Goal: Transaction & Acquisition: Obtain resource

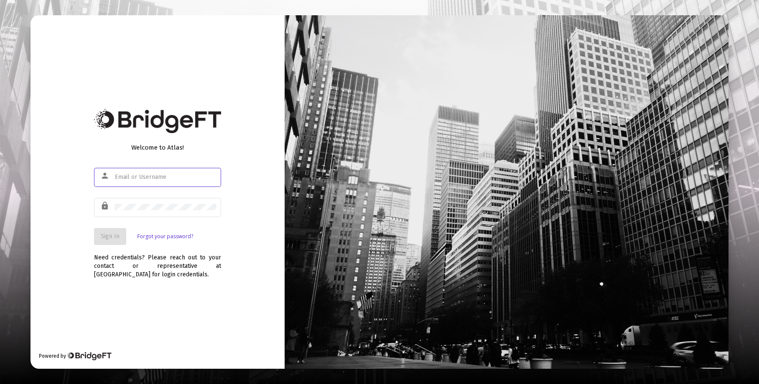
type input "[EMAIL_ADDRESS][DOMAIN_NAME]"
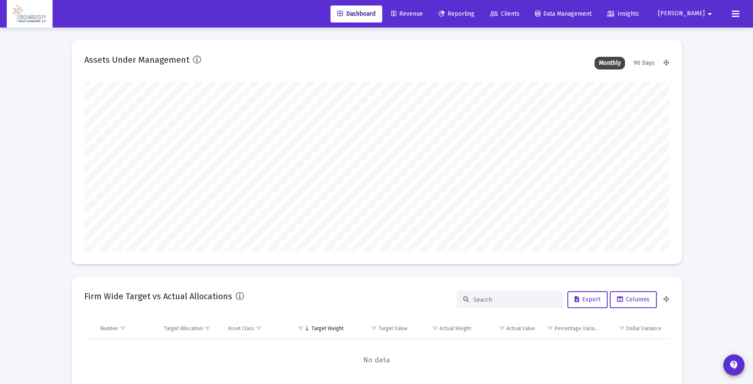
scroll to position [169, 584]
type input "[DATE]"
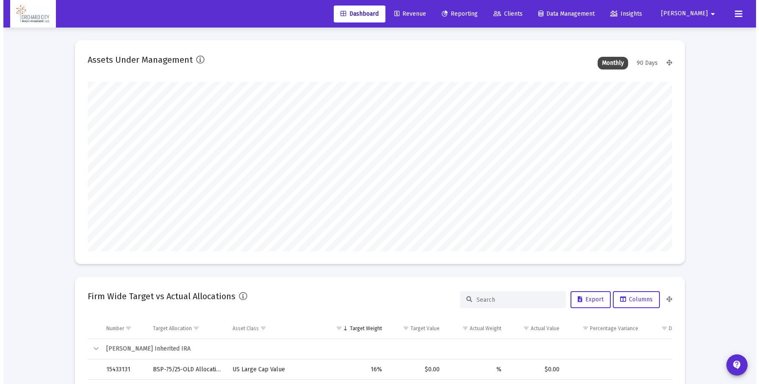
scroll to position [169, 273]
click at [474, 17] on span "Reporting" at bounding box center [456, 13] width 36 height 7
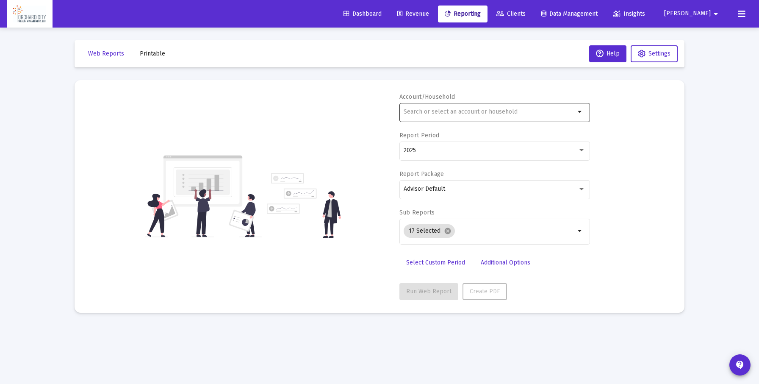
click at [467, 109] on input "text" at bounding box center [490, 111] width 172 height 7
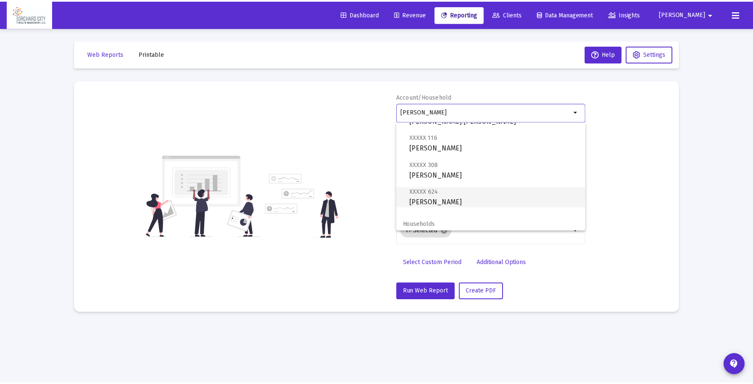
scroll to position [88, 0]
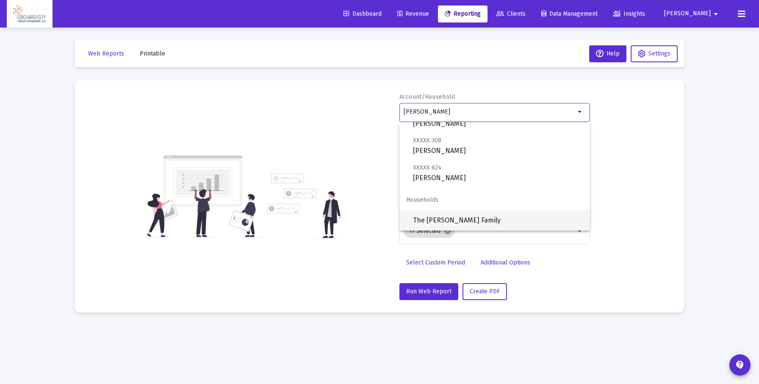
click at [444, 222] on span "The [PERSON_NAME] Family" at bounding box center [498, 220] width 170 height 20
type input "The [PERSON_NAME] Family"
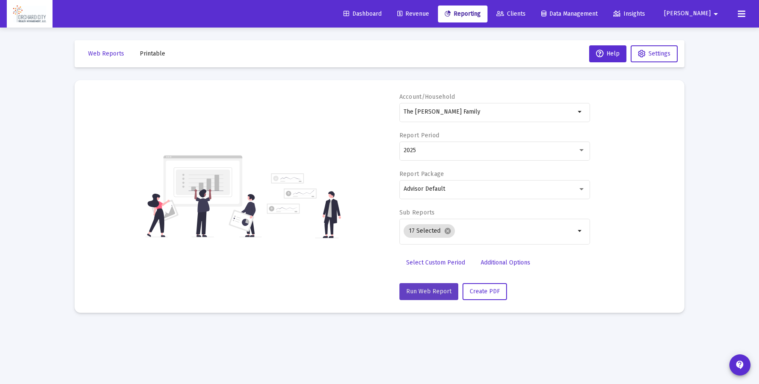
drag, startPoint x: 435, startPoint y: 290, endPoint x: 357, endPoint y: 44, distance: 258.1
click at [434, 288] on span "Run Web Report" at bounding box center [428, 291] width 45 height 7
select select "View all"
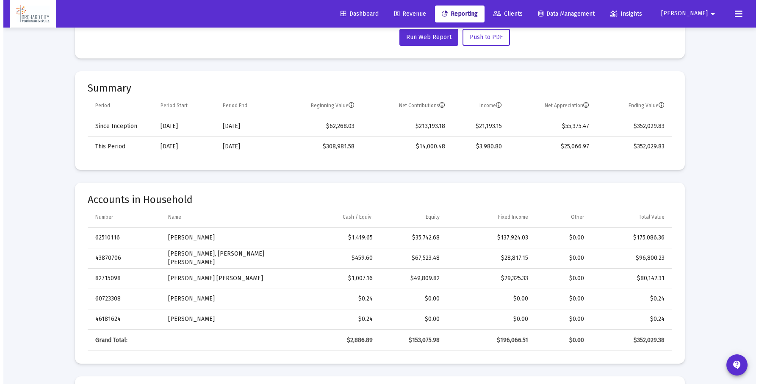
scroll to position [0, 0]
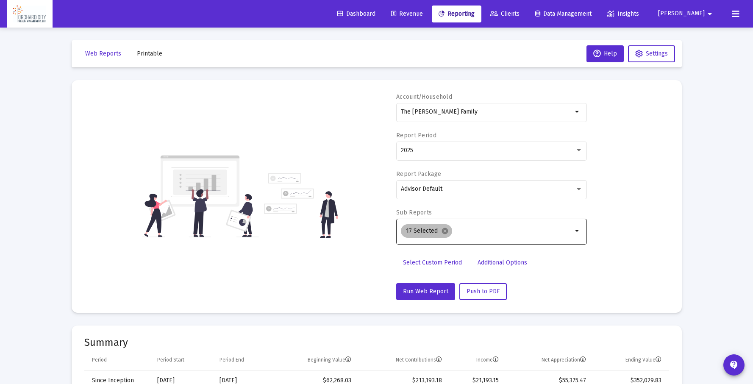
drag, startPoint x: 443, startPoint y: 231, endPoint x: 540, endPoint y: 226, distance: 97.5
click at [444, 231] on mat-icon "cancel" at bounding box center [445, 231] width 8 height 8
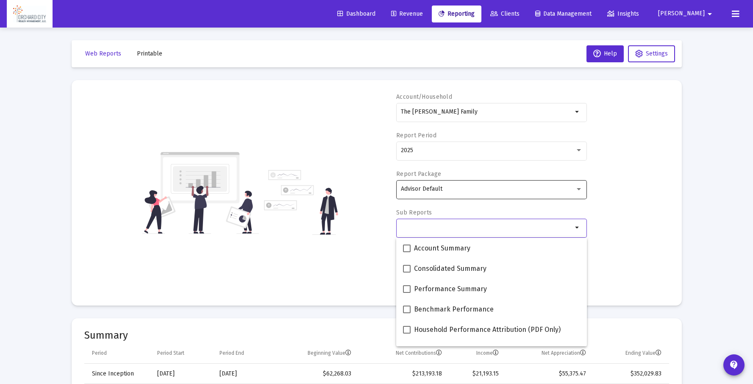
click at [565, 188] on div "Advisor Default" at bounding box center [488, 189] width 174 height 7
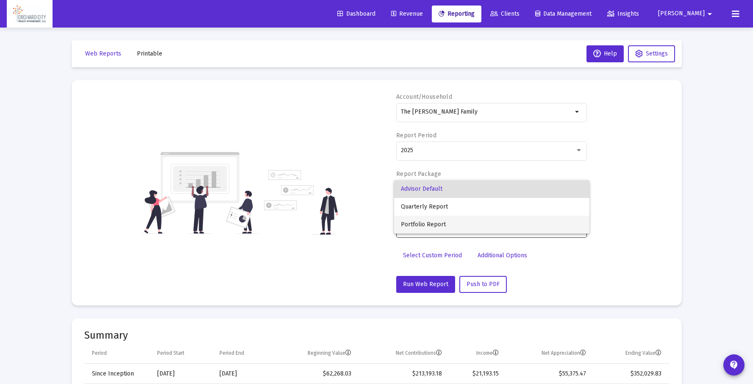
click at [452, 221] on span "Portfolio Report" at bounding box center [492, 225] width 182 height 18
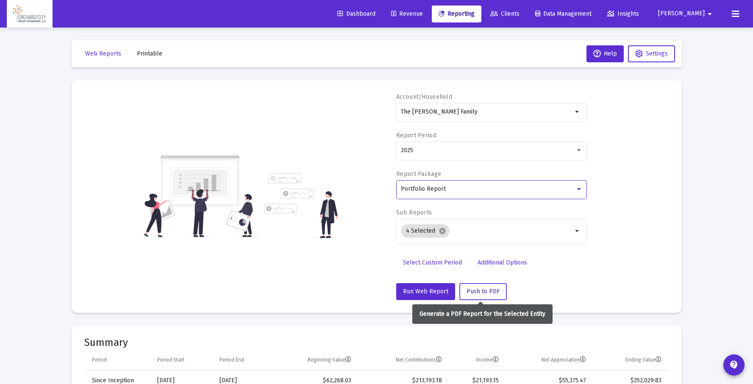
click at [476, 295] on button "Push to PDF" at bounding box center [482, 291] width 47 height 17
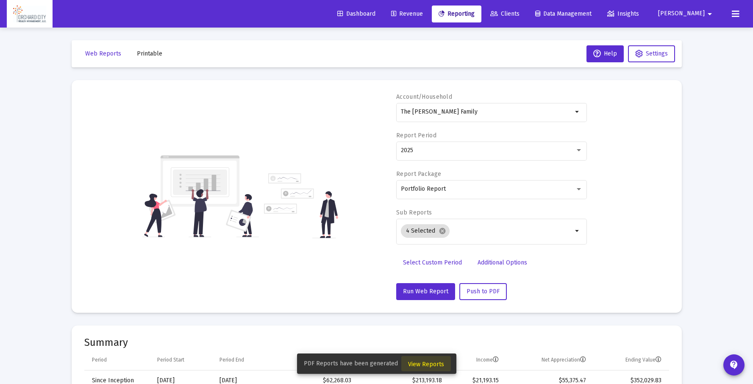
click at [433, 360] on button "View Reports" at bounding box center [426, 363] width 50 height 15
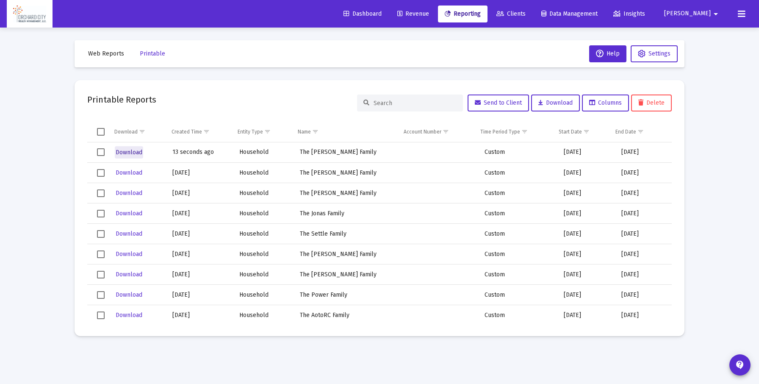
click at [121, 150] on span "Download" at bounding box center [129, 152] width 27 height 7
